Goal: Task Accomplishment & Management: Use online tool/utility

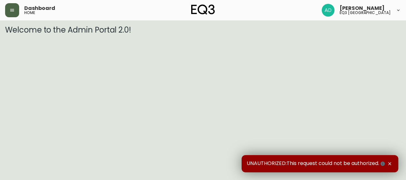
click at [12, 9] on icon "button" at bounding box center [12, 10] width 5 height 5
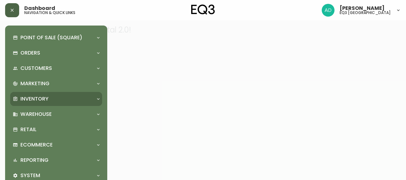
click at [33, 102] on p "Inventory" at bounding box center [34, 98] width 28 height 7
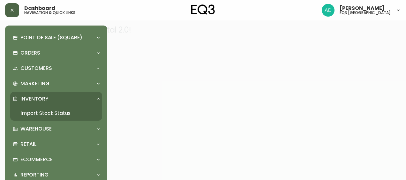
click at [56, 111] on link "Import Stock Status" at bounding box center [56, 113] width 92 height 15
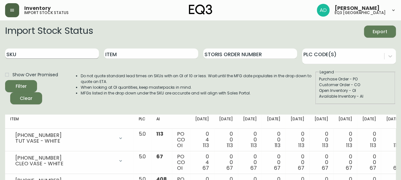
drag, startPoint x: 61, startPoint y: 56, endPoint x: 64, endPoint y: 50, distance: 7.0
click at [61, 56] on input "SKU" at bounding box center [52, 54] width 94 height 10
type input "3320"
click at [5, 80] on button "Filter" at bounding box center [21, 86] width 32 height 12
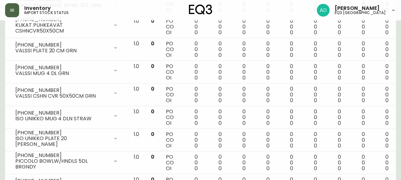
scroll to position [575, 0]
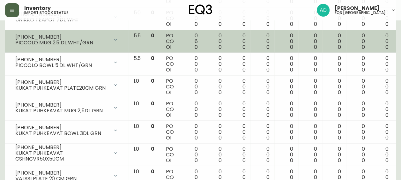
click at [195, 43] on span "0" at bounding box center [196, 46] width 3 height 7
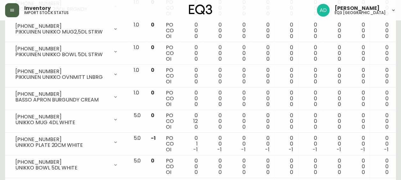
scroll to position [894, 0]
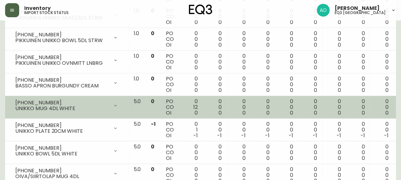
click at [161, 109] on td "PO CO OI" at bounding box center [170, 107] width 18 height 23
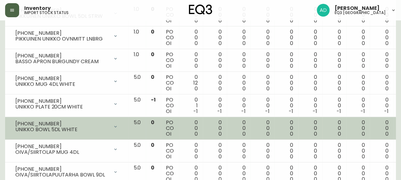
scroll to position [938, 0]
